Goal: Task Accomplishment & Management: Use online tool/utility

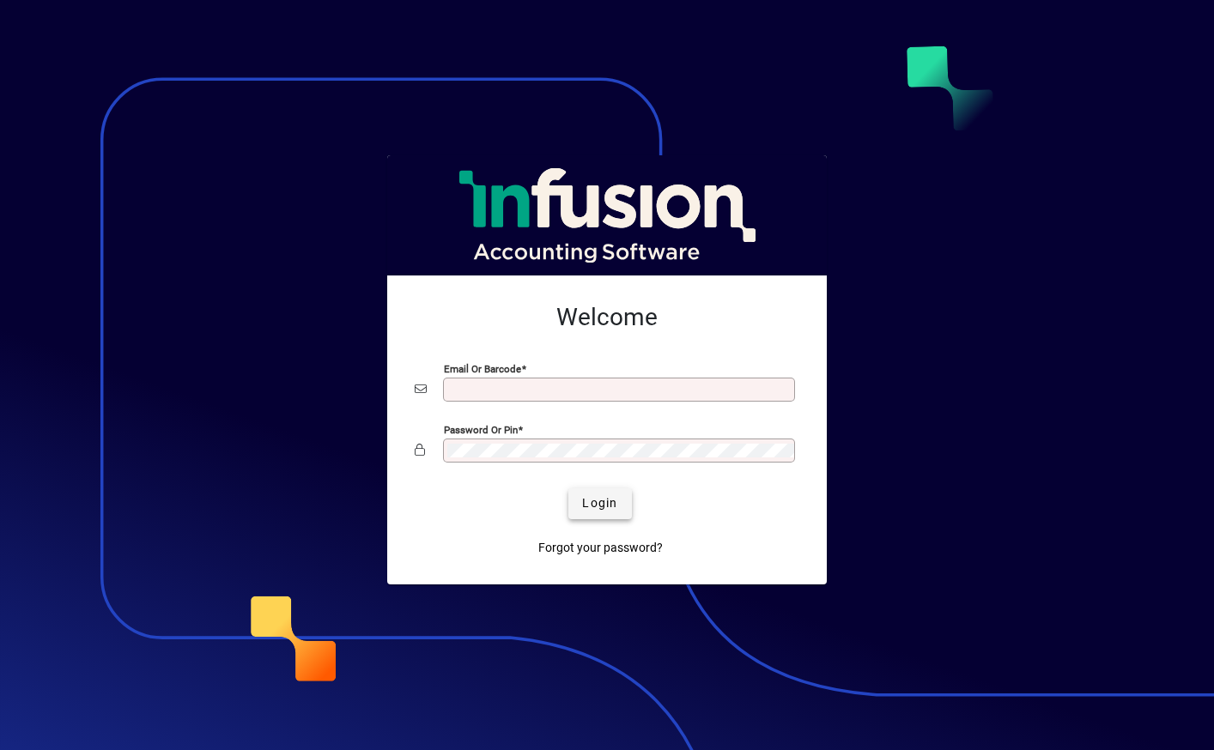
type input "**********"
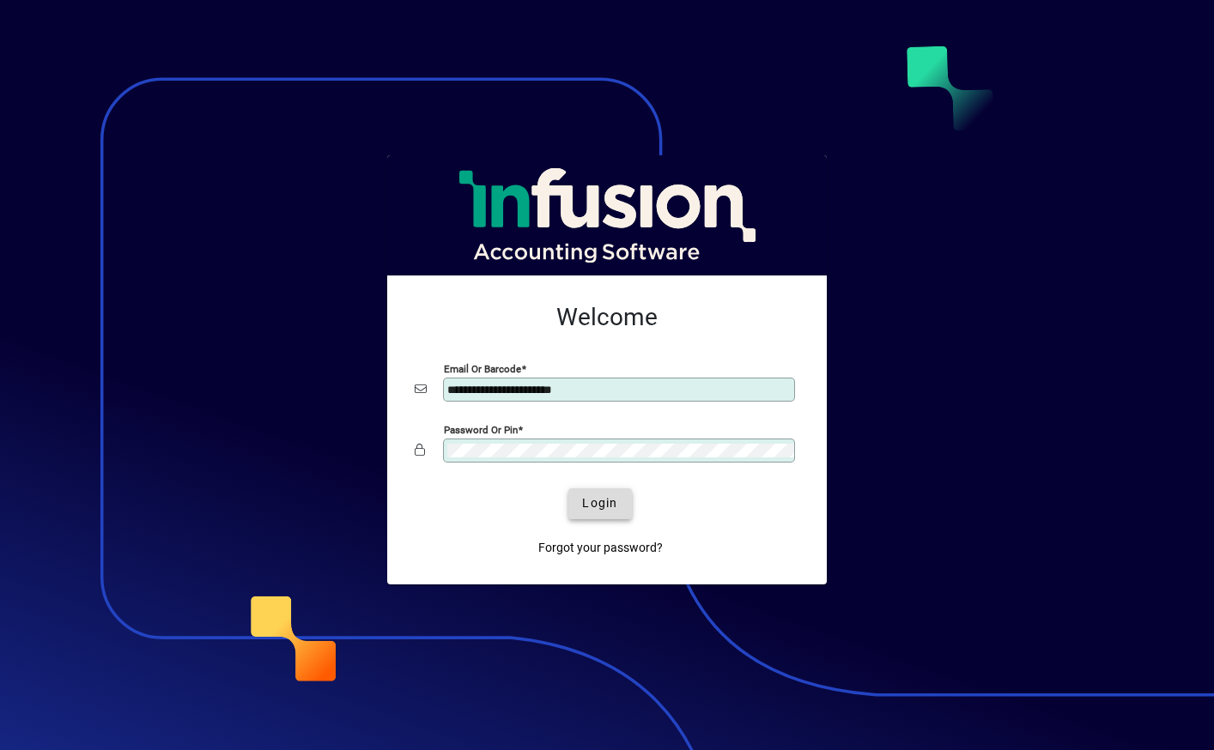
click at [598, 500] on span "Login" at bounding box center [599, 504] width 35 height 18
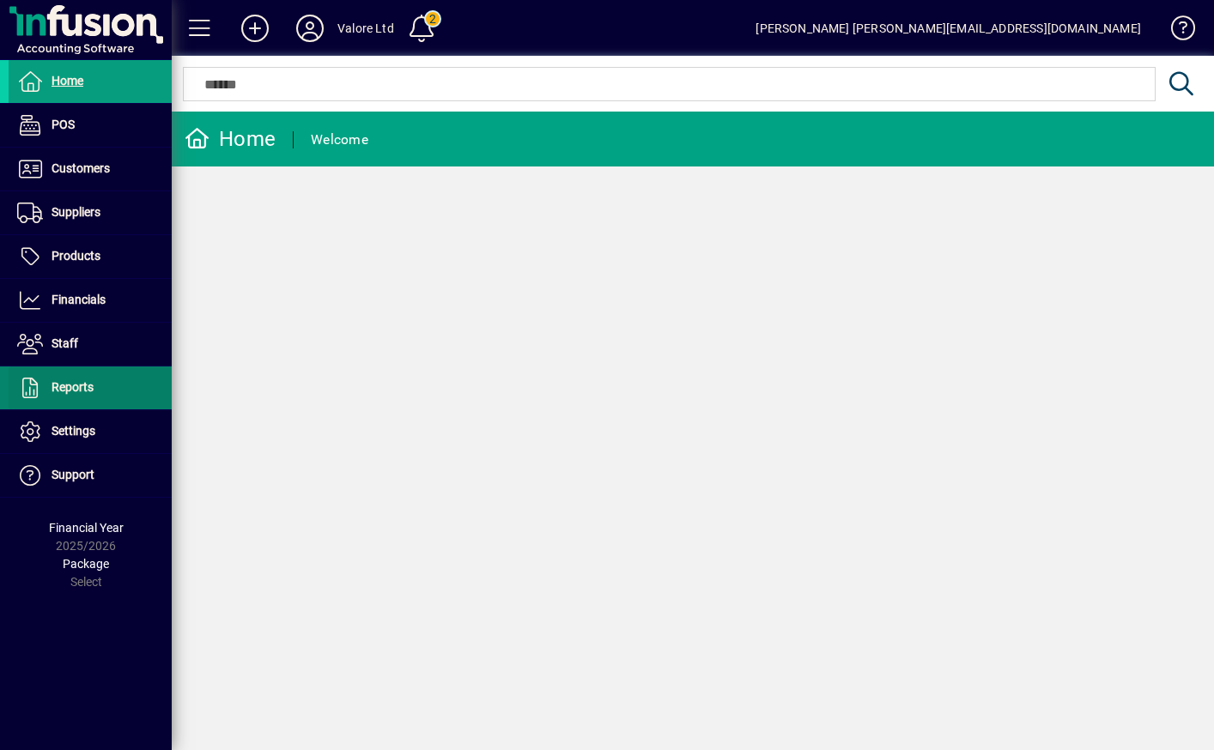
click at [91, 397] on span "Reports" at bounding box center [51, 388] width 85 height 21
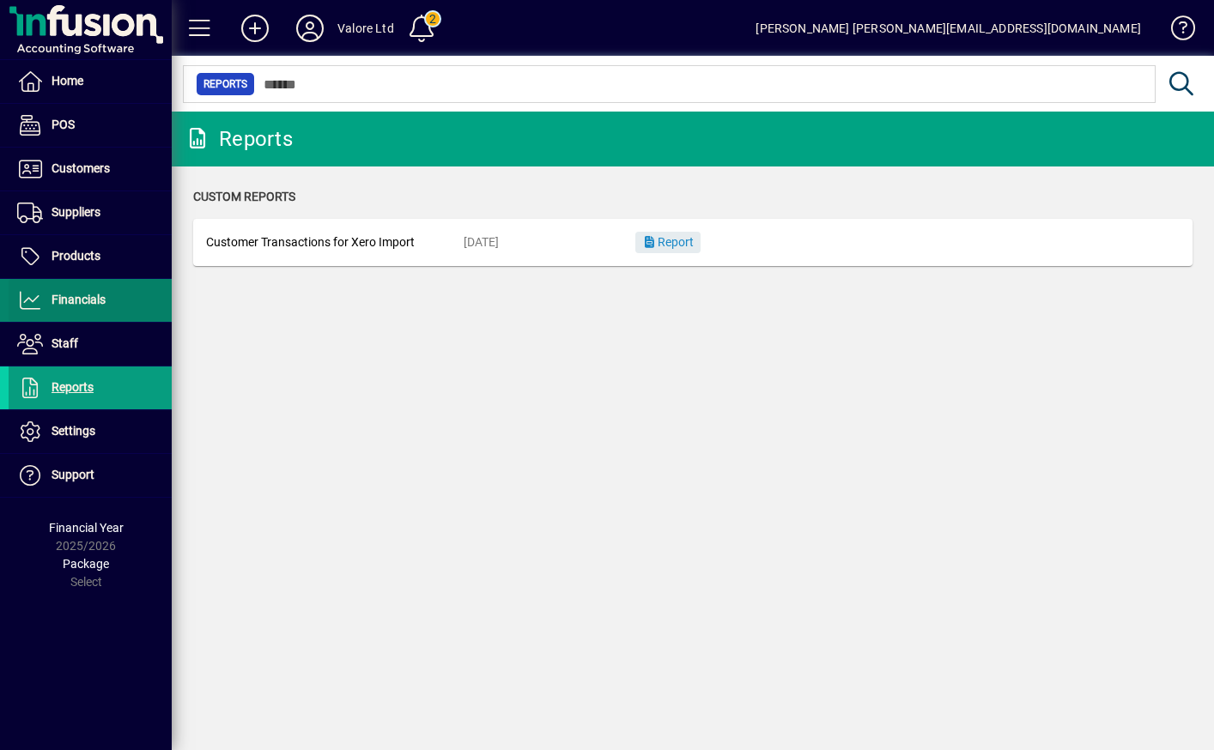
click at [84, 295] on span "Financials" at bounding box center [79, 300] width 54 height 14
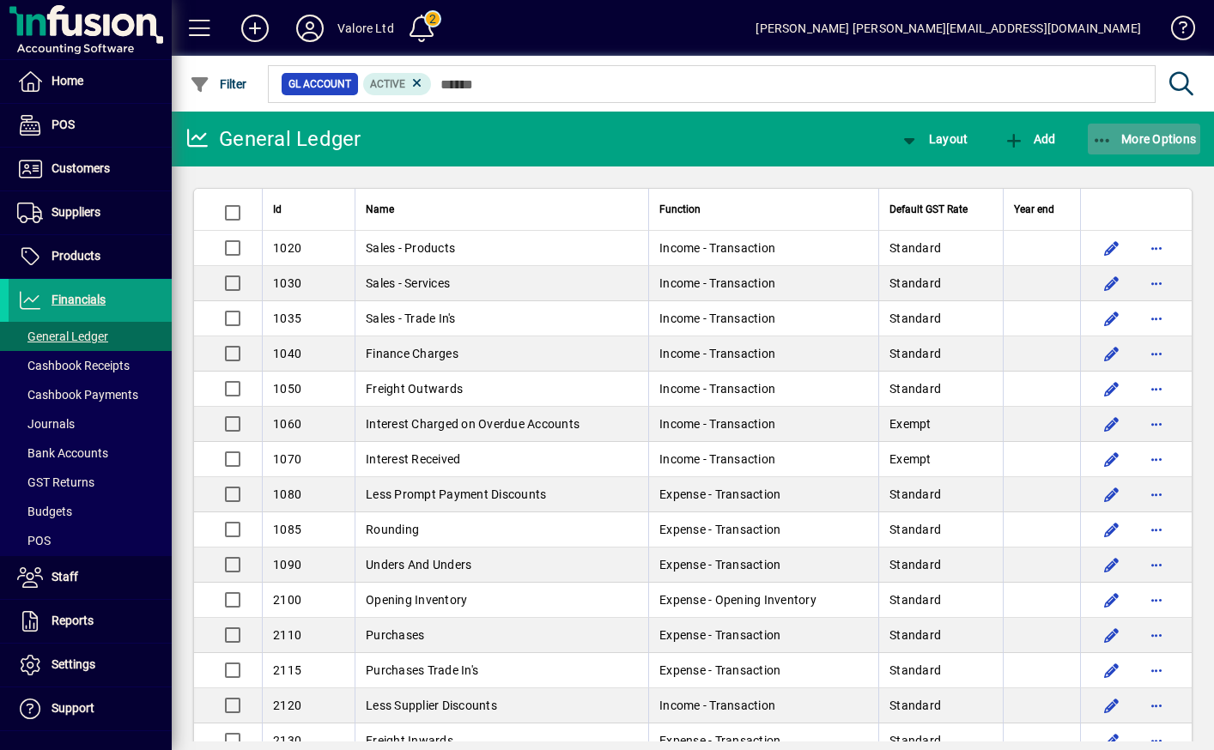
click at [1179, 132] on span "More Options" at bounding box center [1144, 139] width 105 height 14
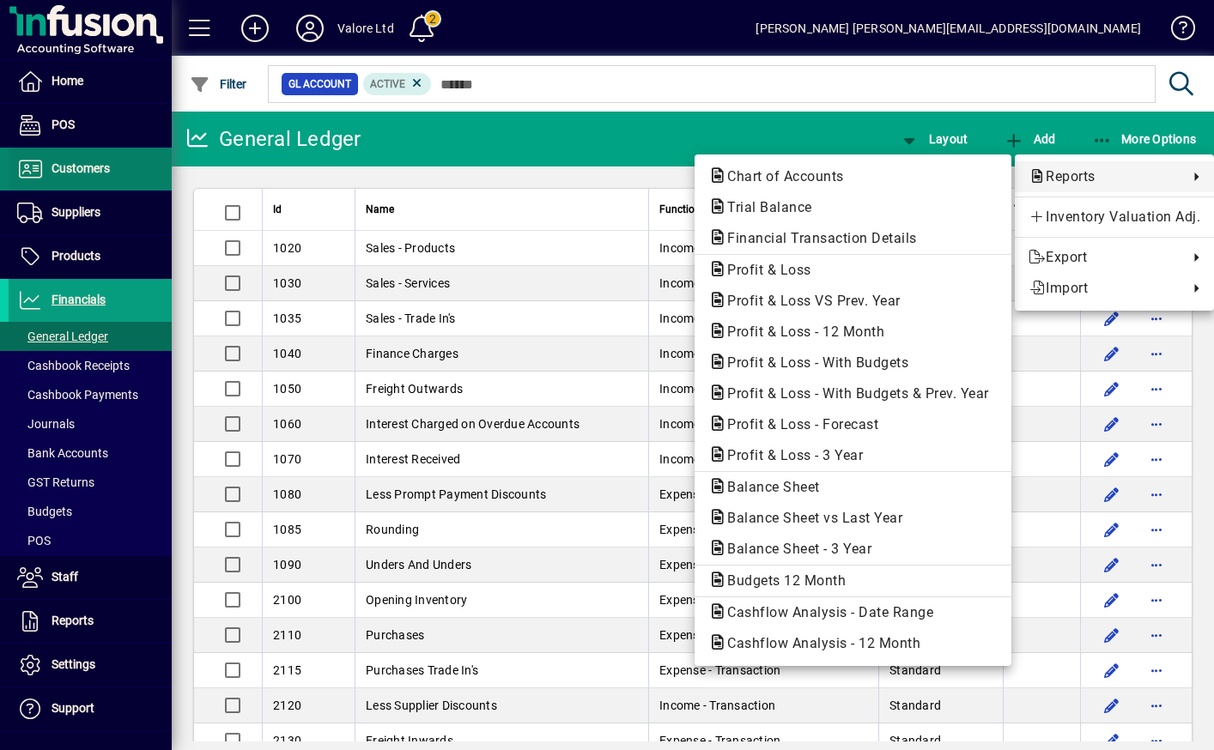
click at [76, 184] on div at bounding box center [607, 375] width 1214 height 750
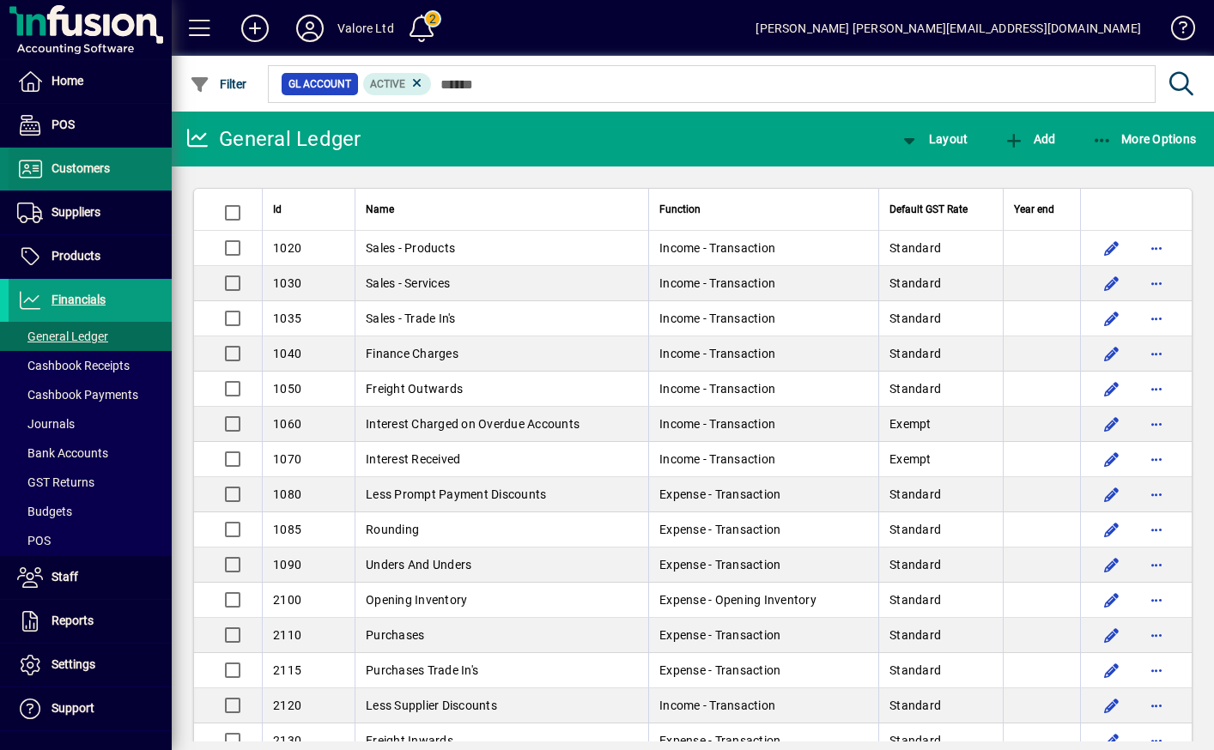
click at [82, 174] on span "Customers" at bounding box center [81, 168] width 58 height 14
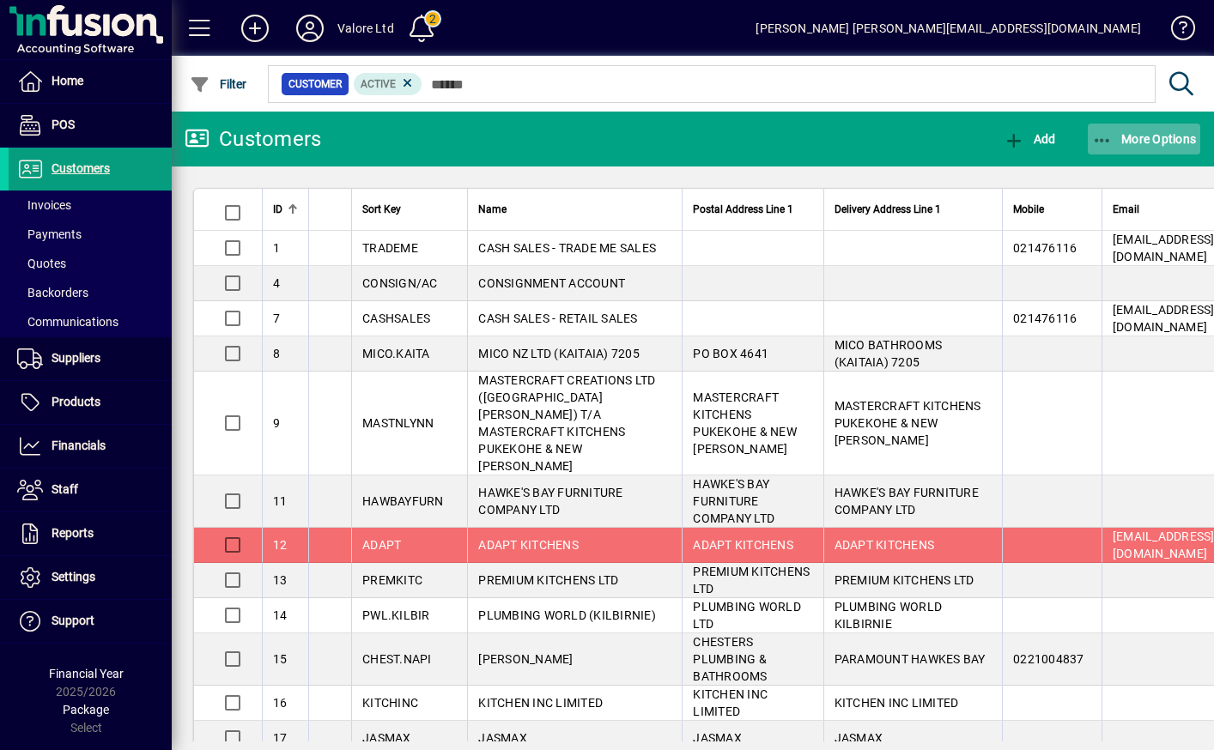
click at [1116, 140] on span "More Options" at bounding box center [1144, 139] width 105 height 14
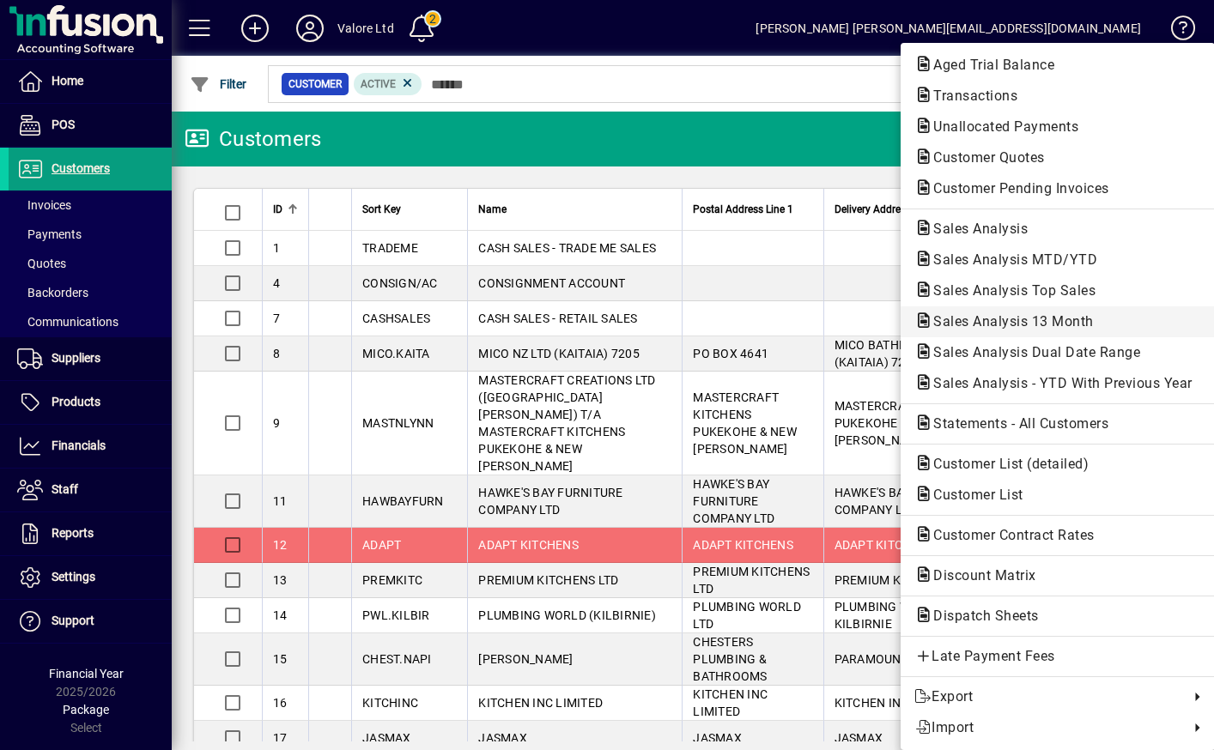
click at [1022, 319] on span "Sales Analysis 13 Month" at bounding box center [1008, 321] width 188 height 16
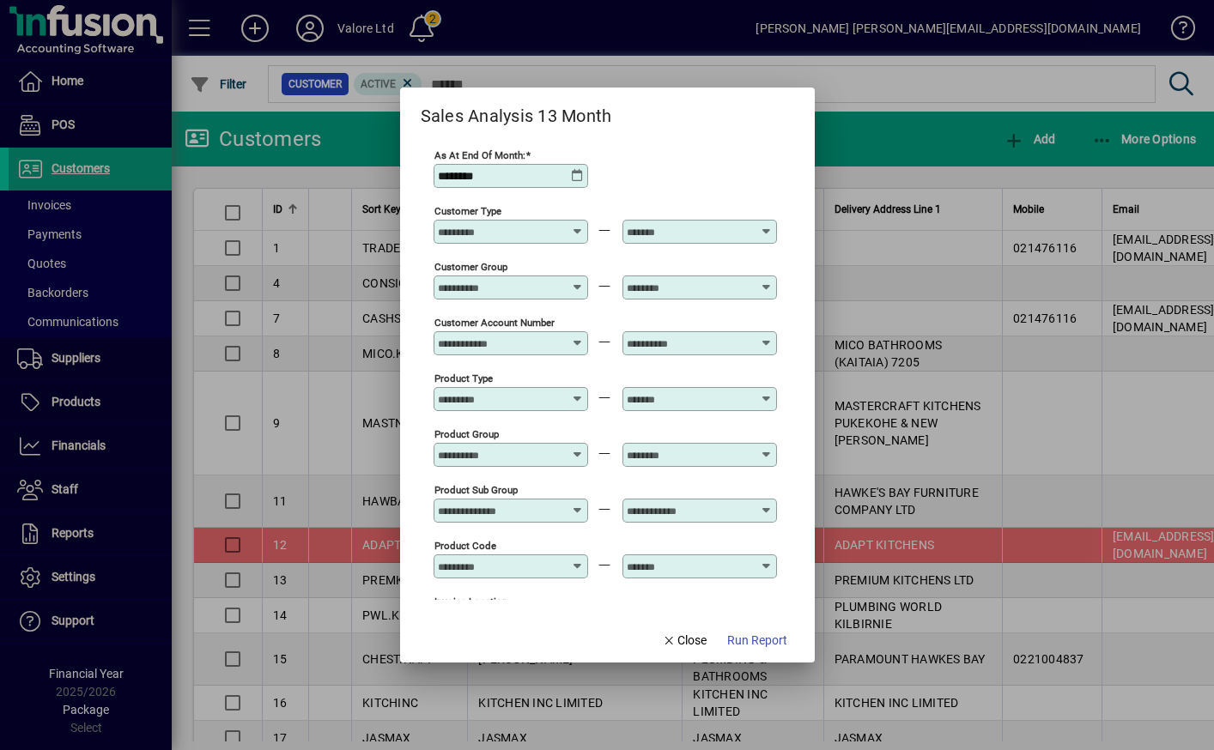
click at [581, 448] on icon at bounding box center [578, 448] width 13 height 0
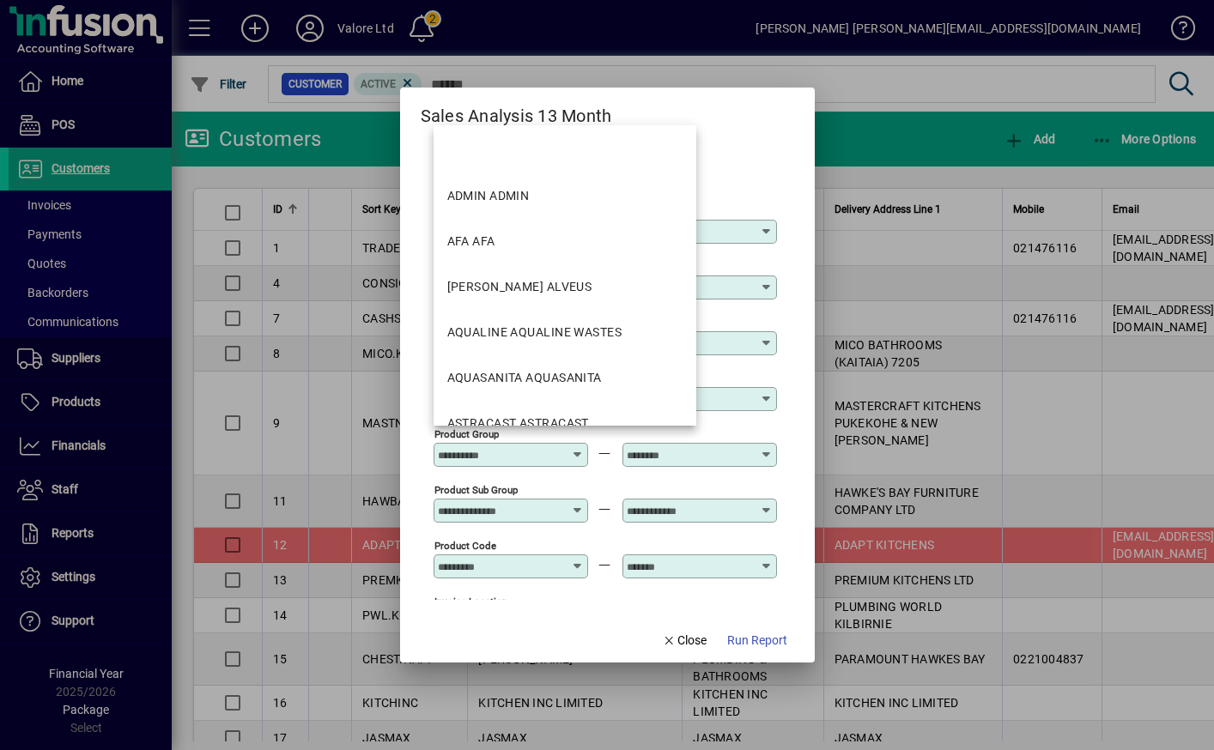
click at [581, 448] on icon at bounding box center [578, 448] width 13 height 0
click at [593, 454] on div "Product Group" at bounding box center [605, 454] width 343 height 56
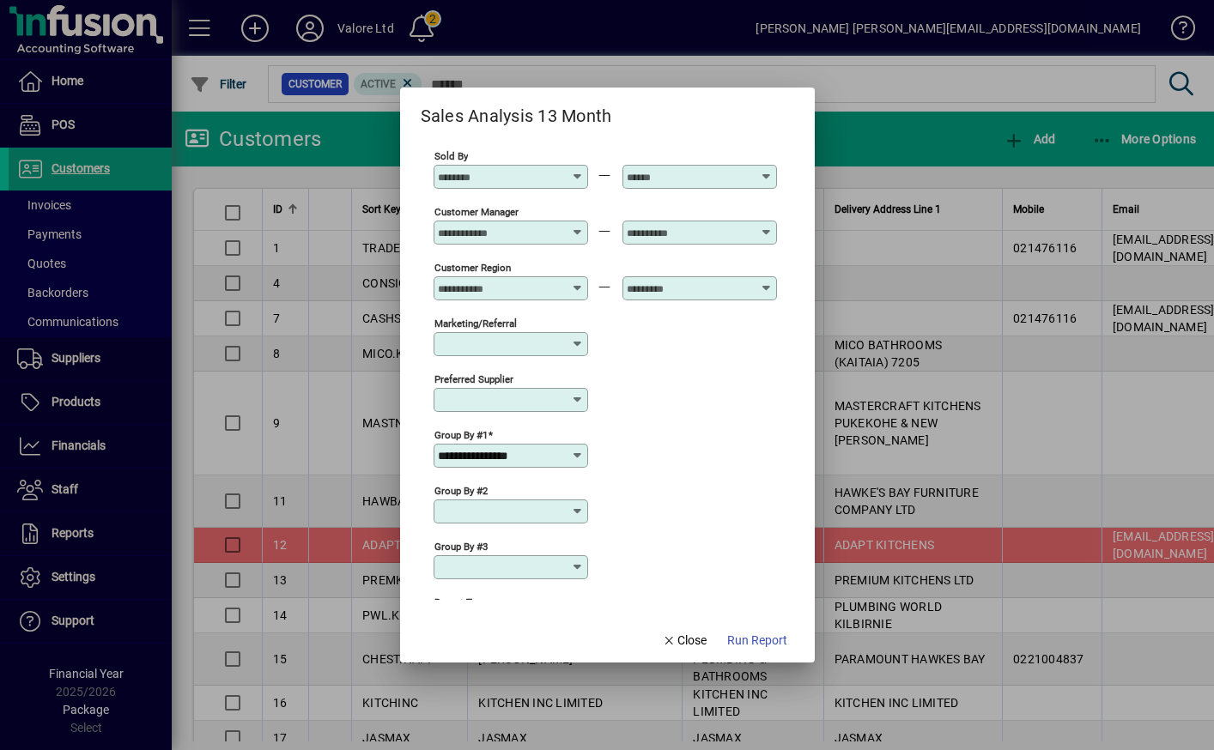
scroll to position [590, 0]
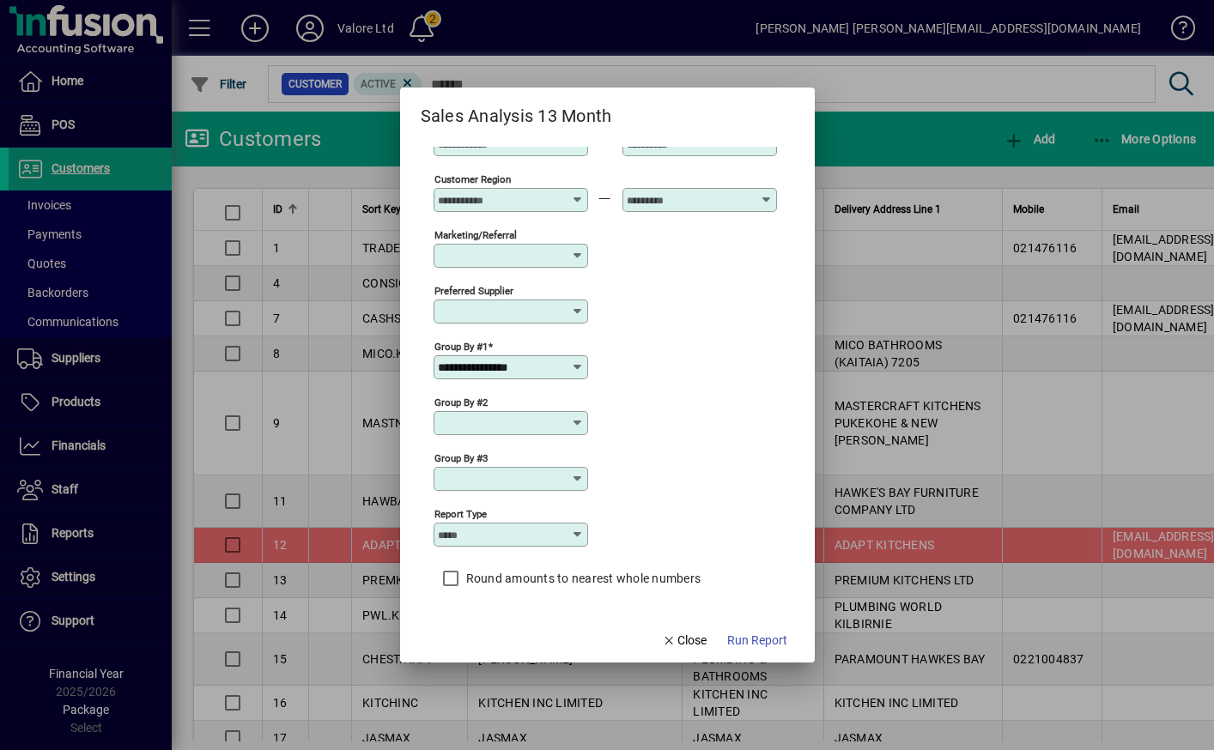
click at [580, 370] on icon at bounding box center [578, 368] width 14 height 14
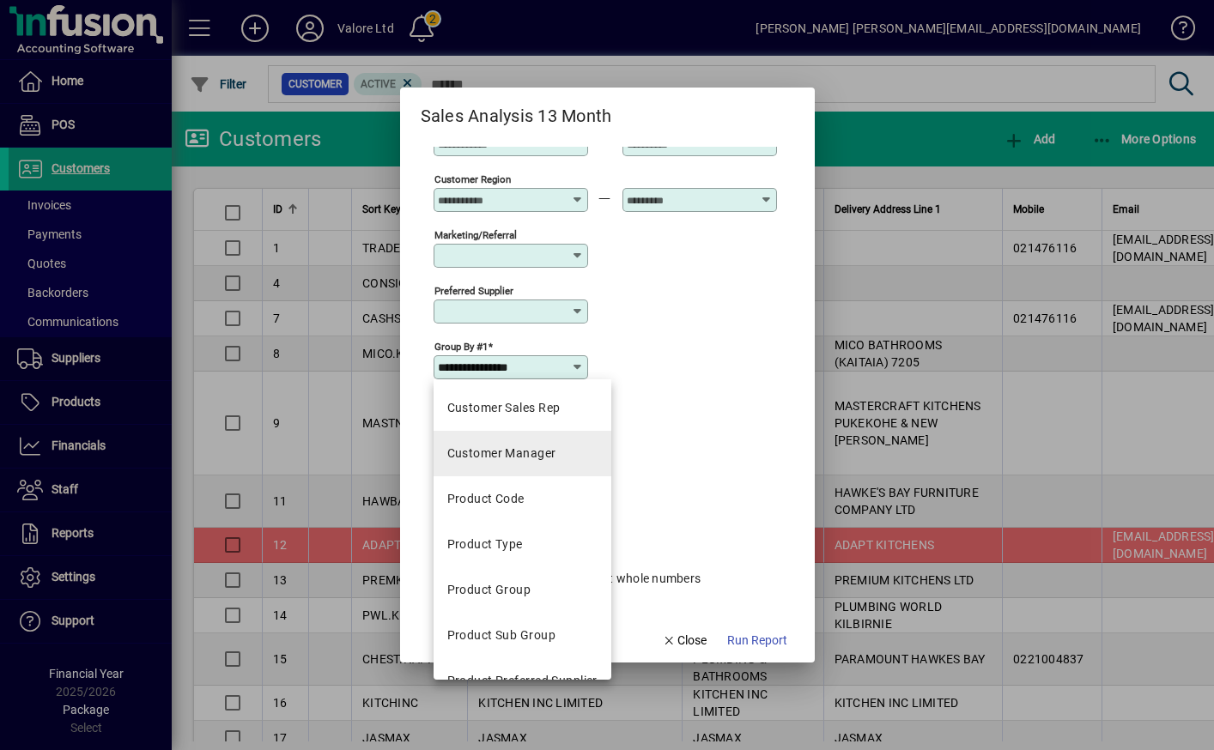
scroll to position [429, 0]
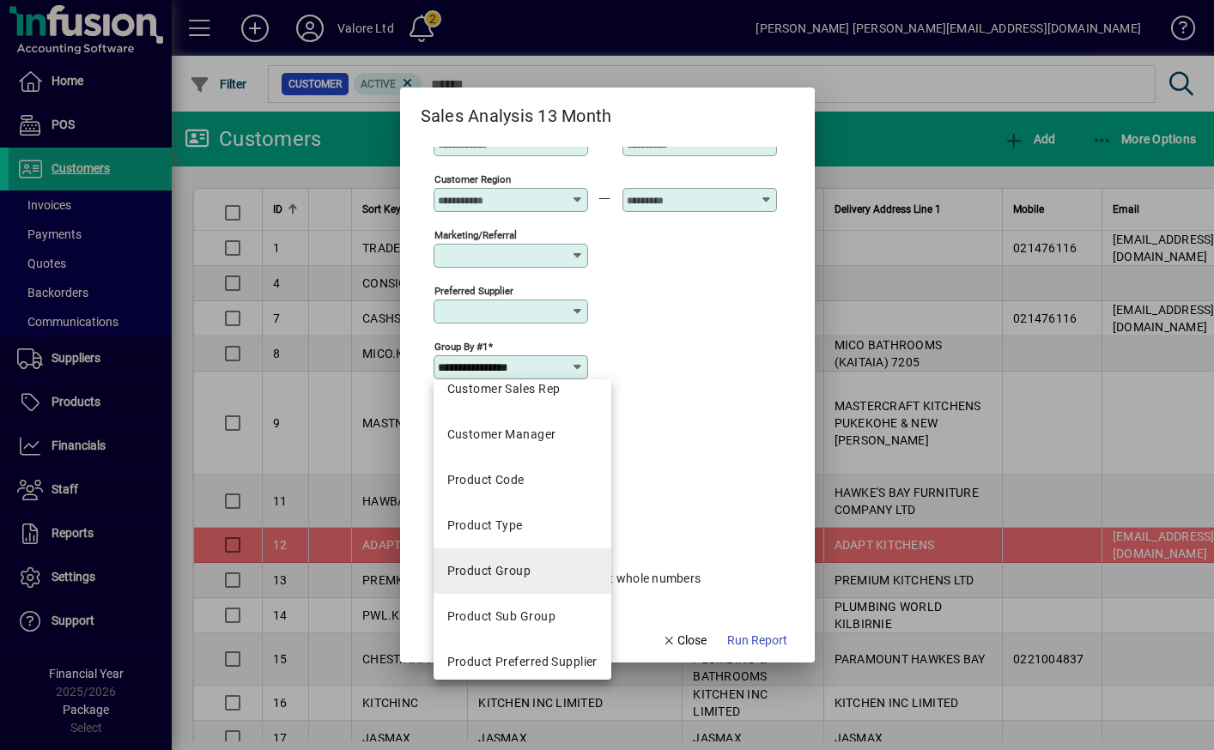
click at [505, 566] on div "Product Group" at bounding box center [489, 571] width 84 height 18
type input "**********"
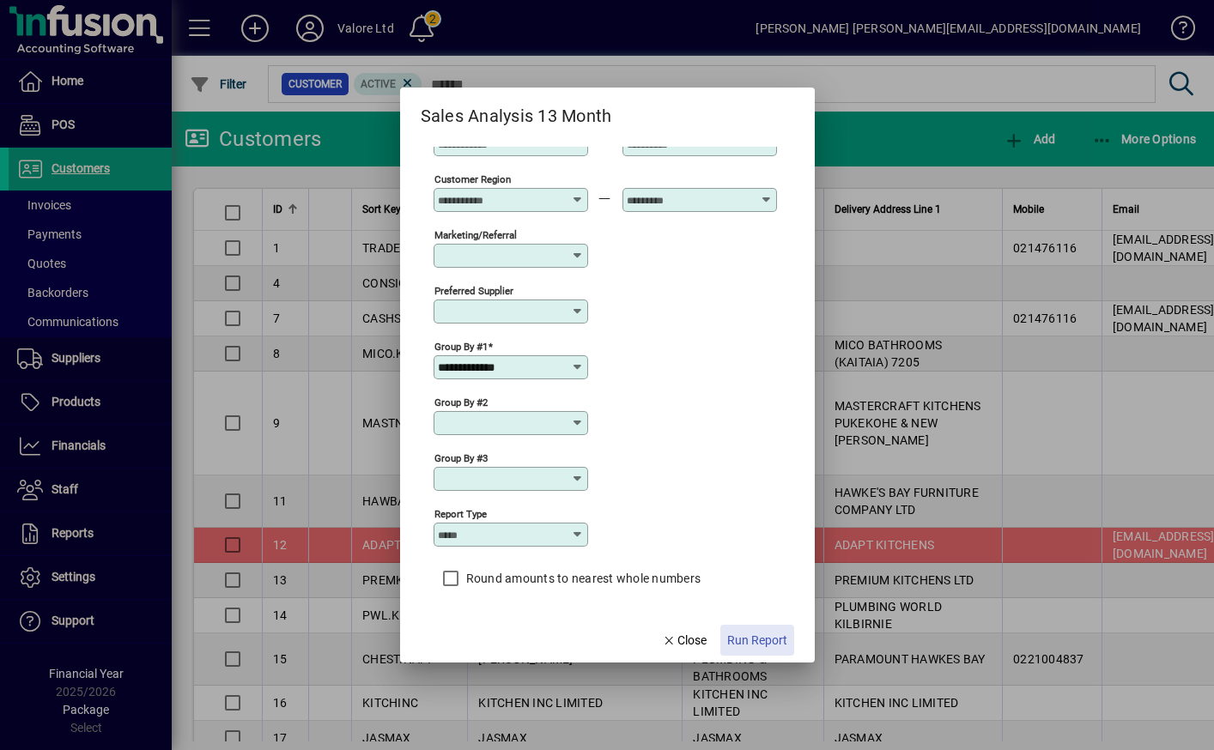
click at [751, 647] on span "Run Report" at bounding box center [757, 641] width 60 height 18
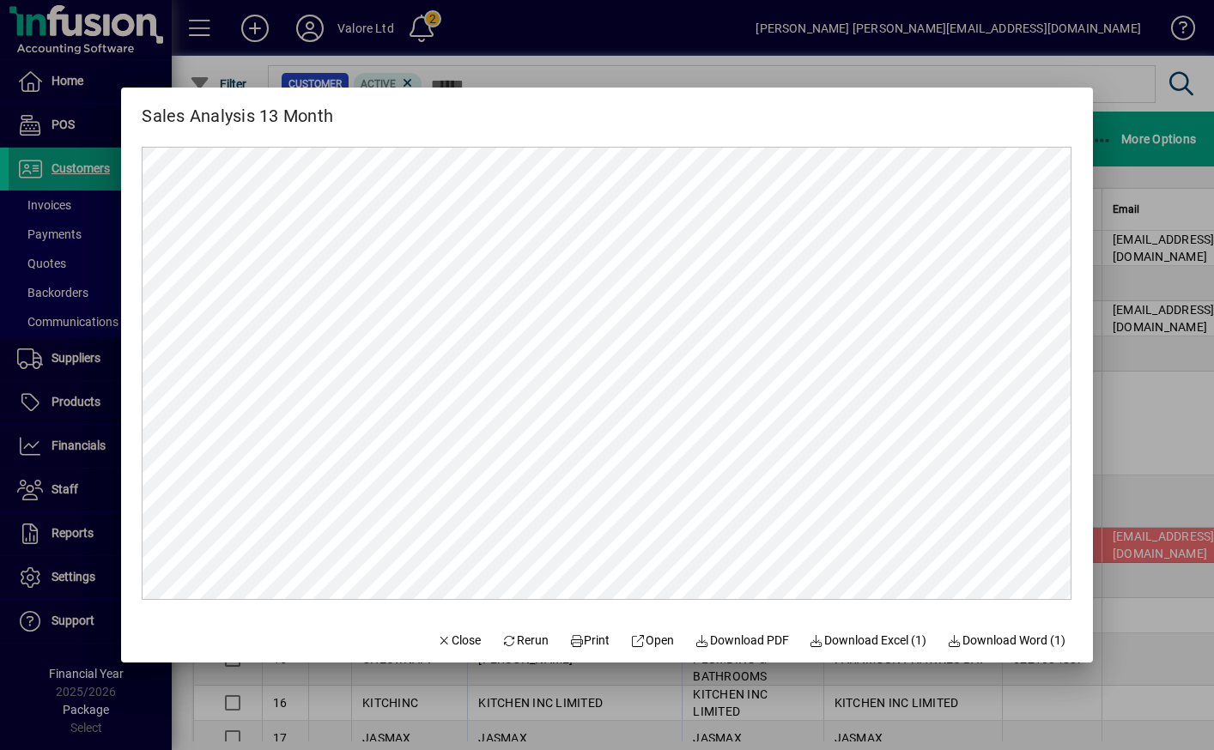
scroll to position [0, 0]
